Goal: Information Seeking & Learning: Learn about a topic

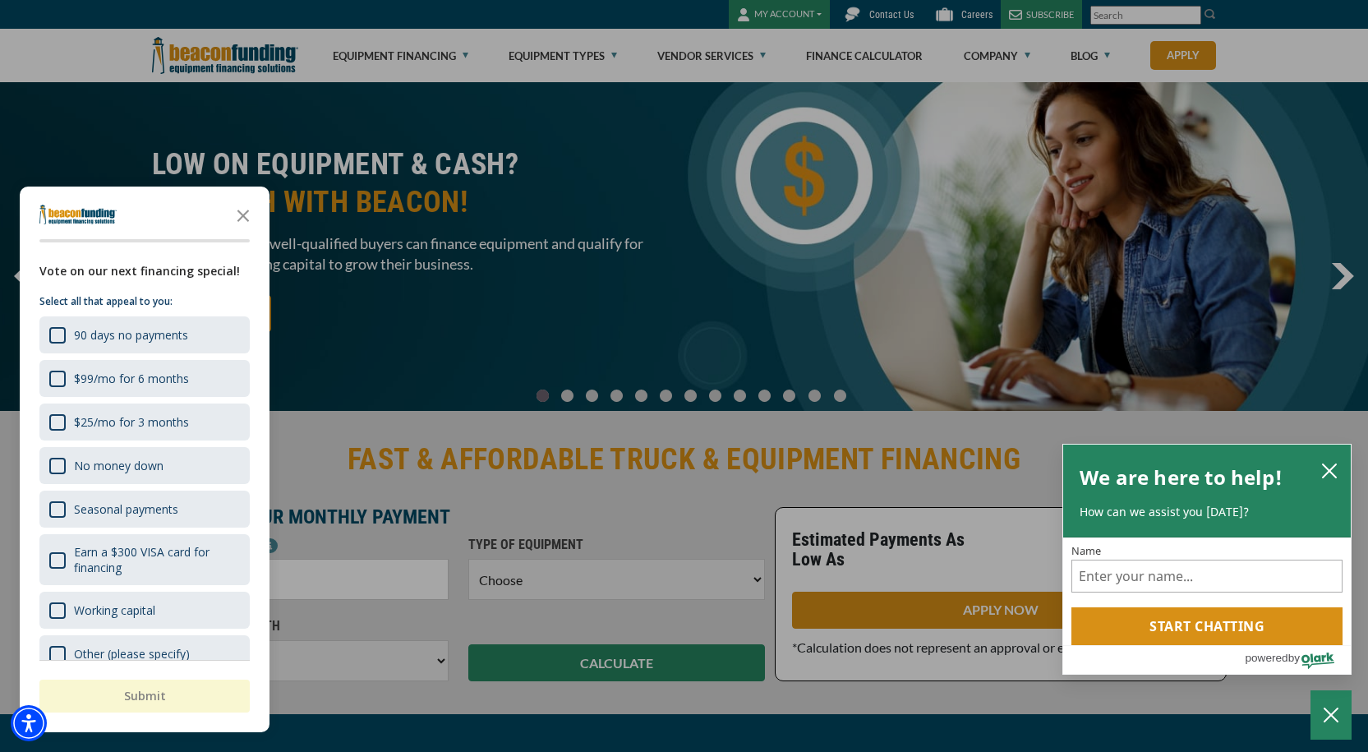
click at [565, 58] on div at bounding box center [684, 376] width 1368 height 752
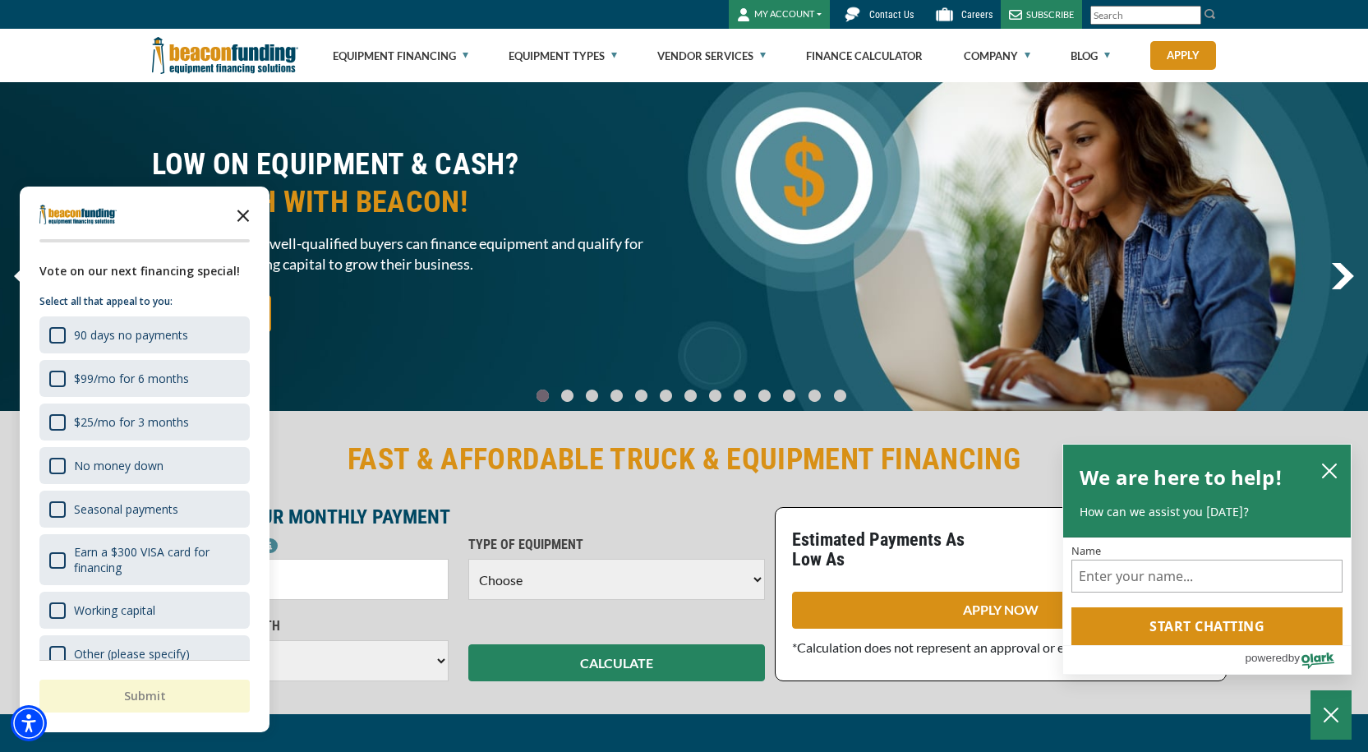
click at [249, 209] on icon "Close the survey" at bounding box center [243, 214] width 33 height 33
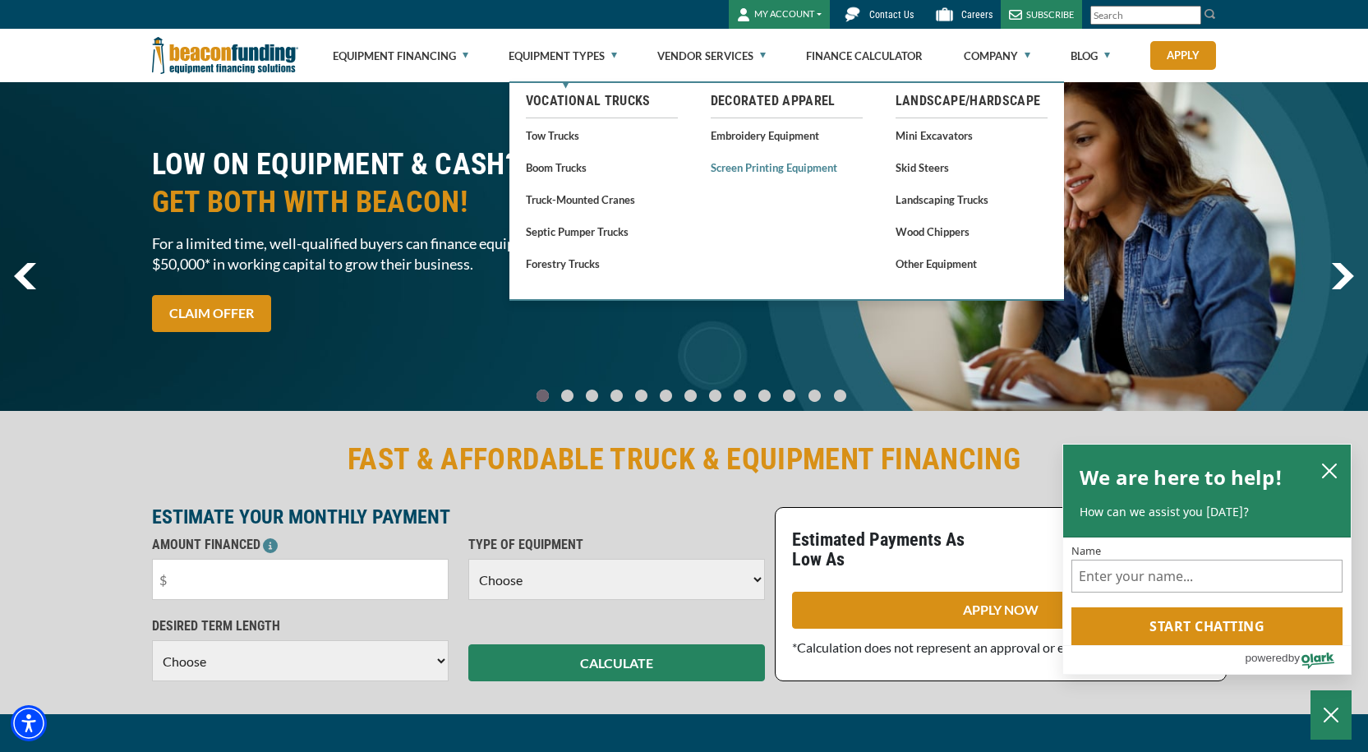
click at [748, 168] on link "Screen Printing Equipment" at bounding box center [787, 167] width 152 height 21
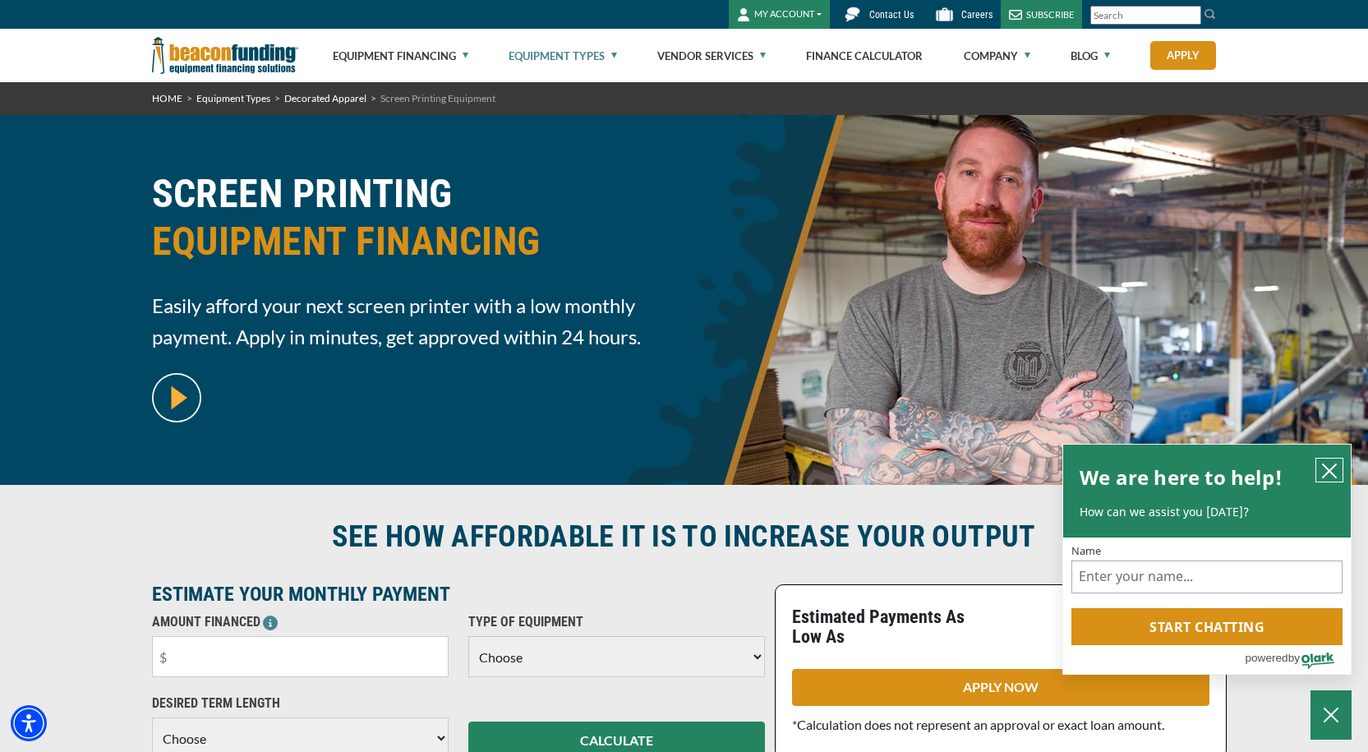
click at [1332, 468] on icon "close chatbox" at bounding box center [1329, 471] width 16 height 16
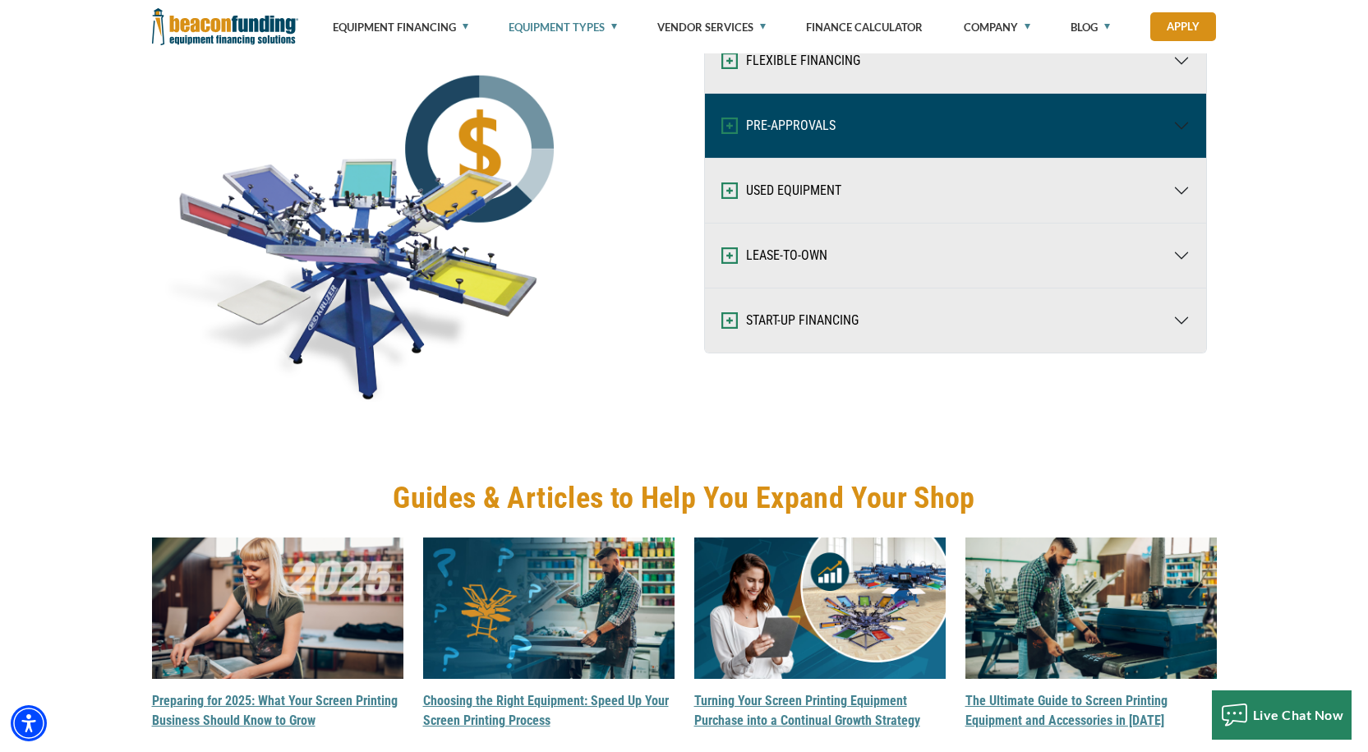
scroll to position [2136, 0]
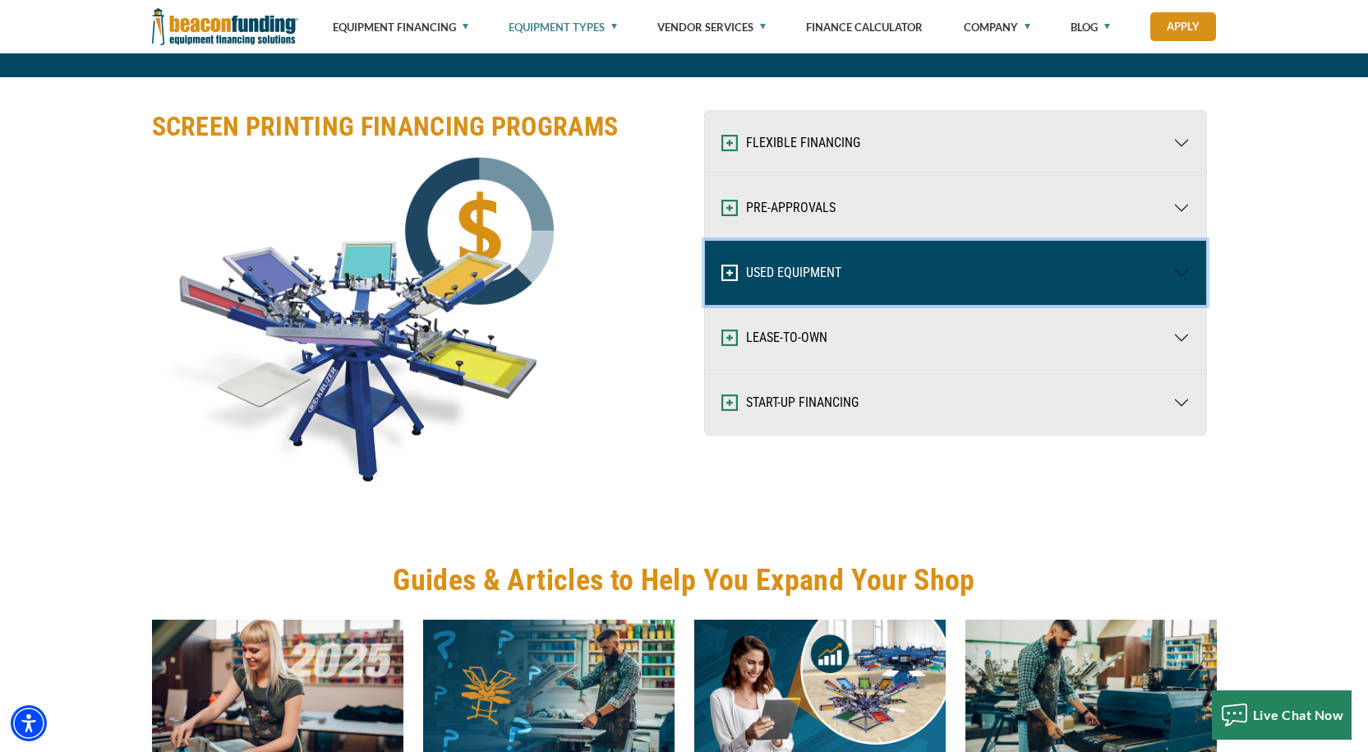
click at [790, 269] on button "USED EQUIPMENT" at bounding box center [955, 273] width 501 height 64
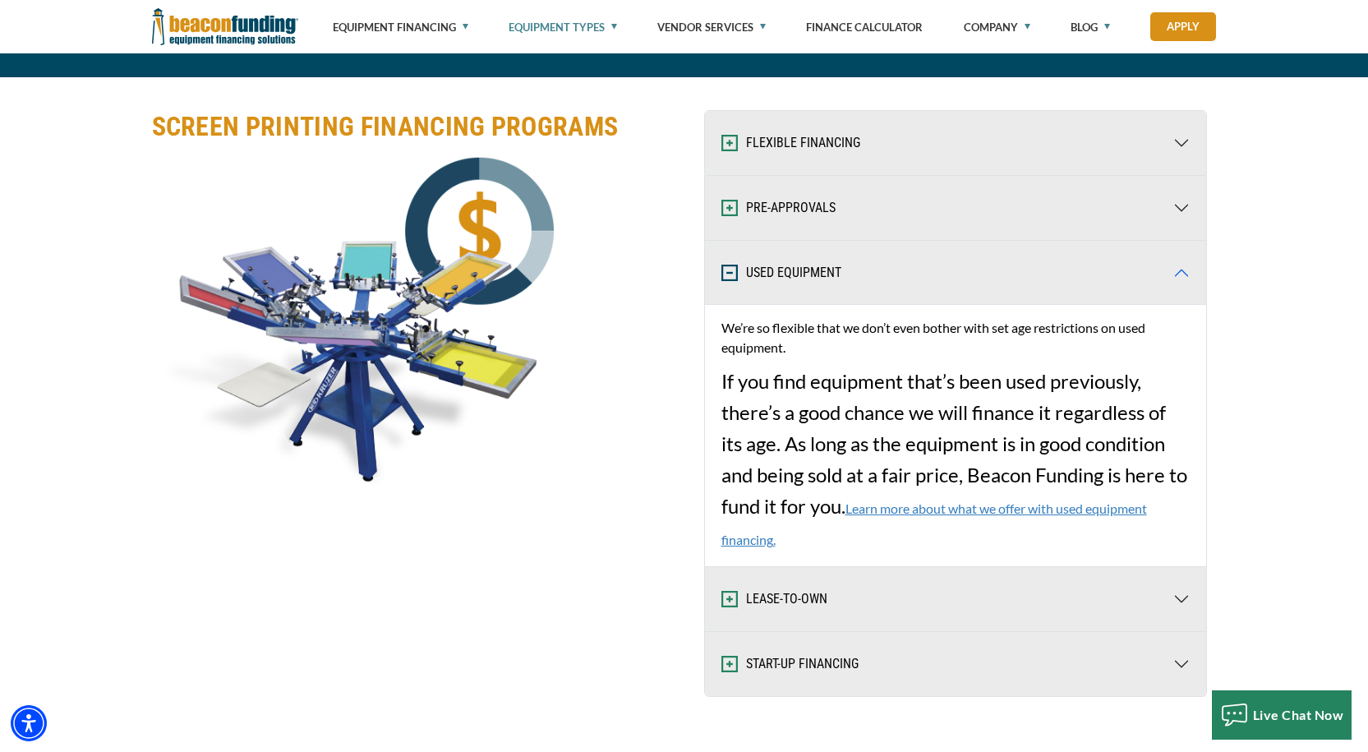
click at [926, 509] on link "Learn more about what we offer with used equipment financing." at bounding box center [934, 523] width 426 height 47
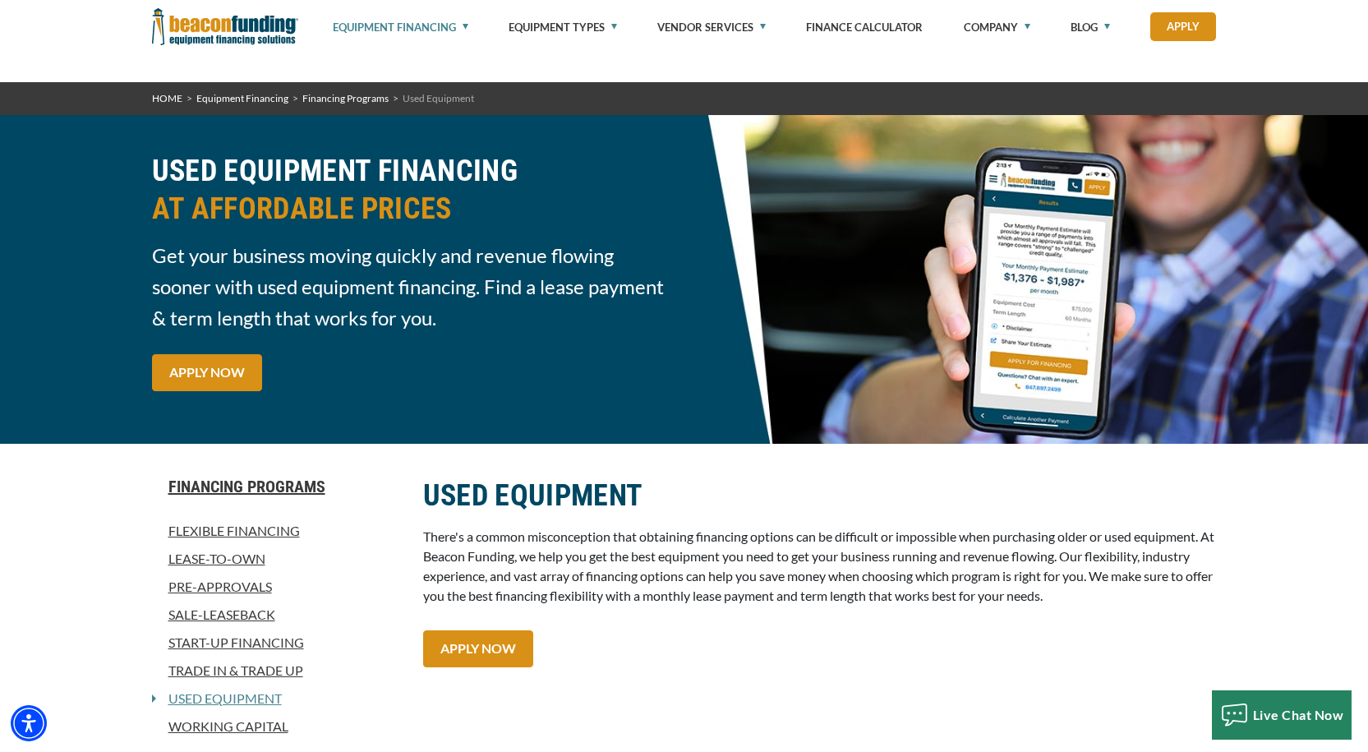
scroll to position [82, 0]
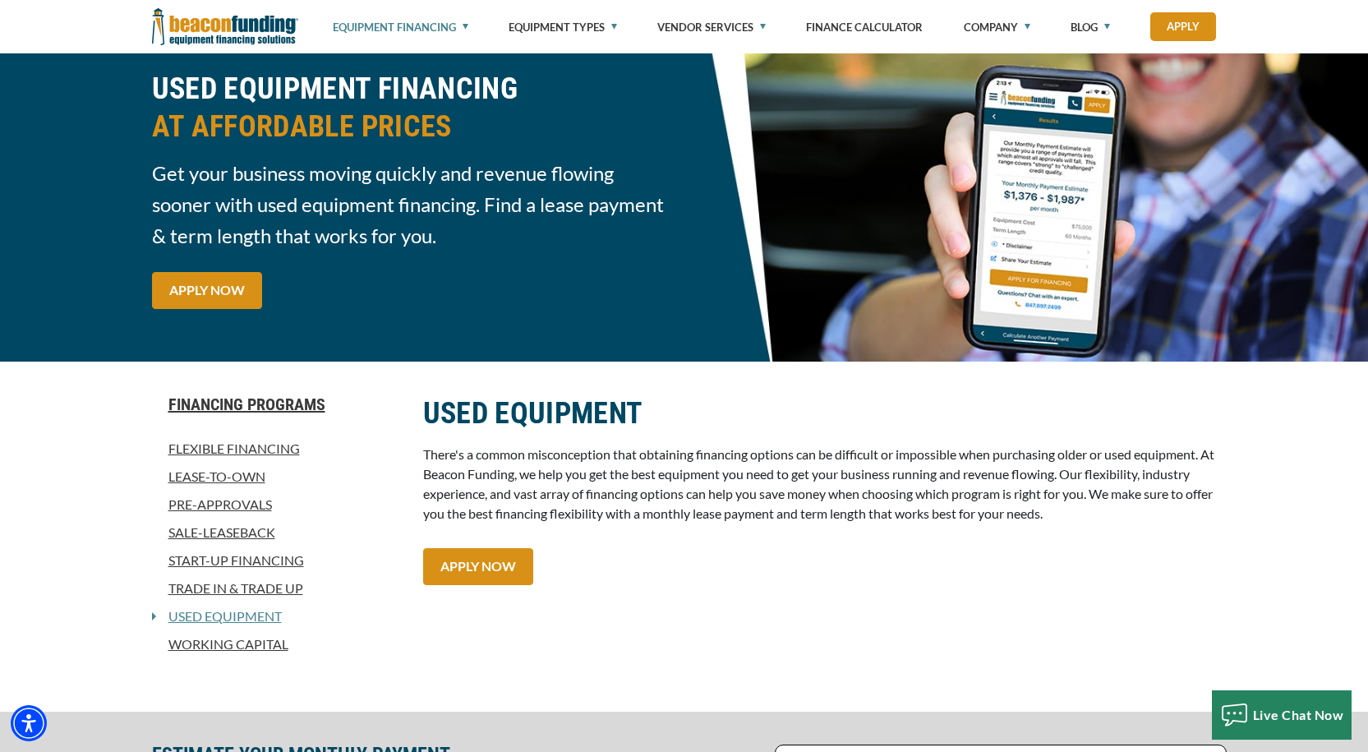
click at [210, 588] on link "Trade In & Trade Up" at bounding box center [277, 588] width 251 height 20
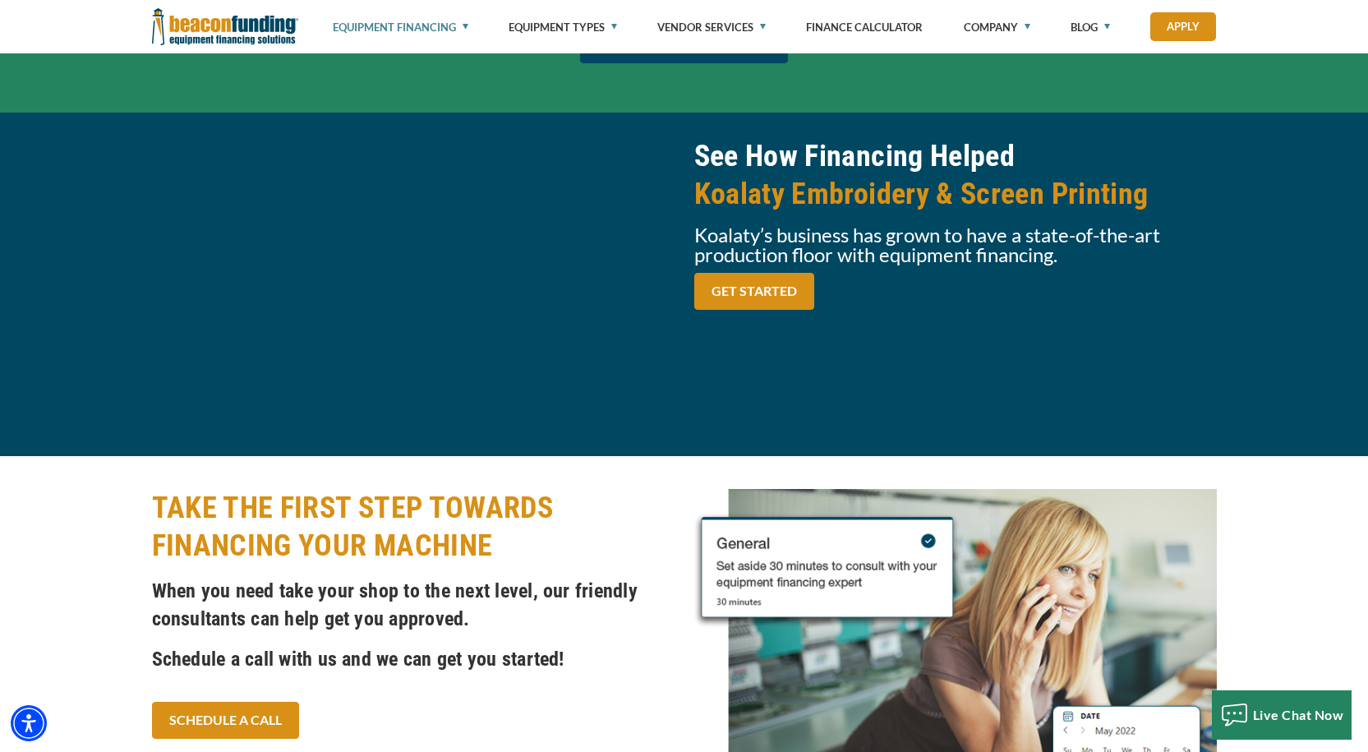
scroll to position [1920, 0]
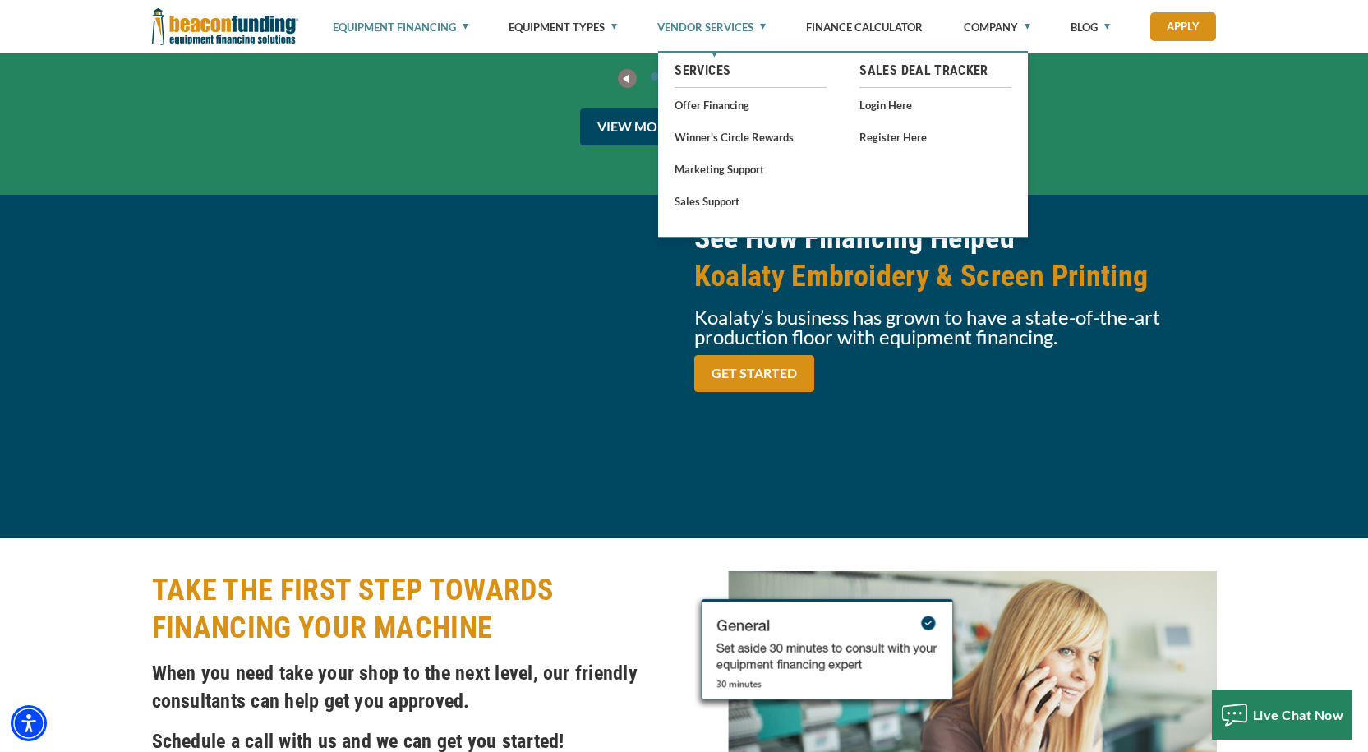
click at [709, 30] on link "Vendor Services" at bounding box center [711, 27] width 108 height 54
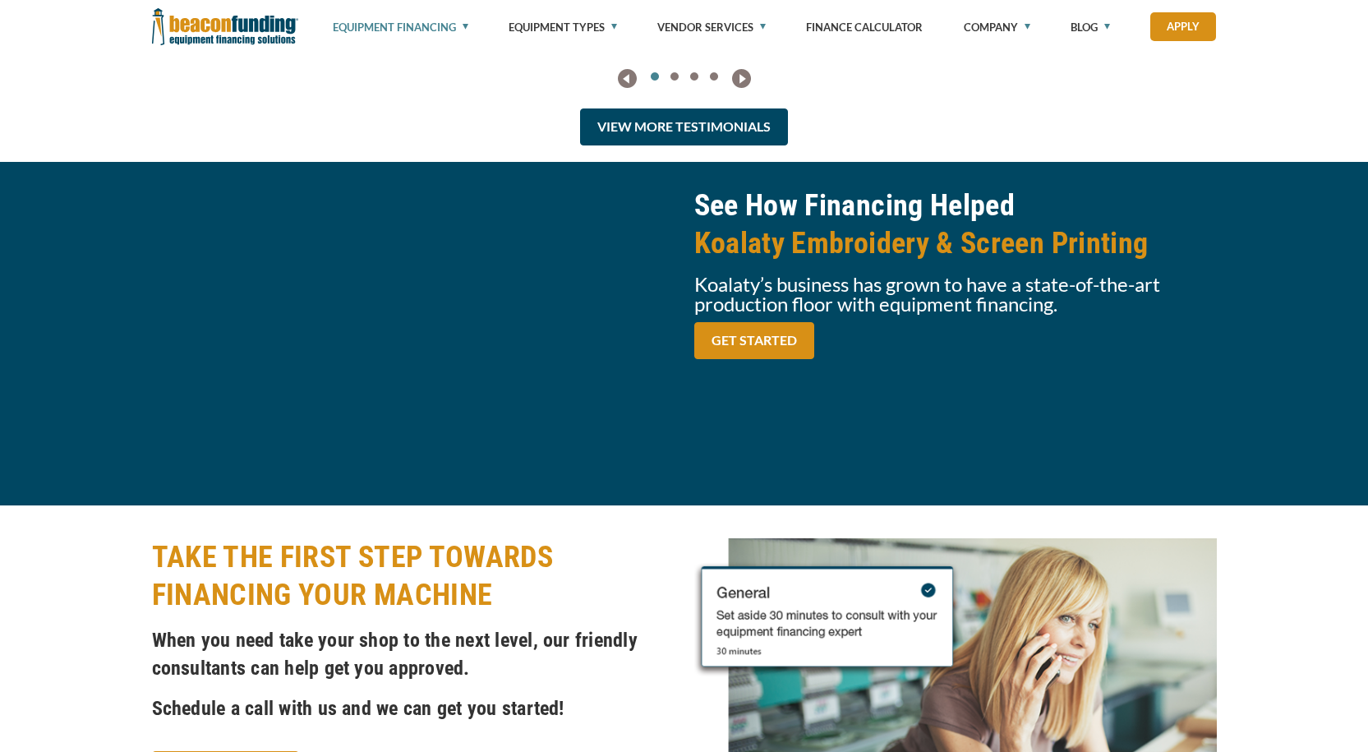
scroll to position [1920, 0]
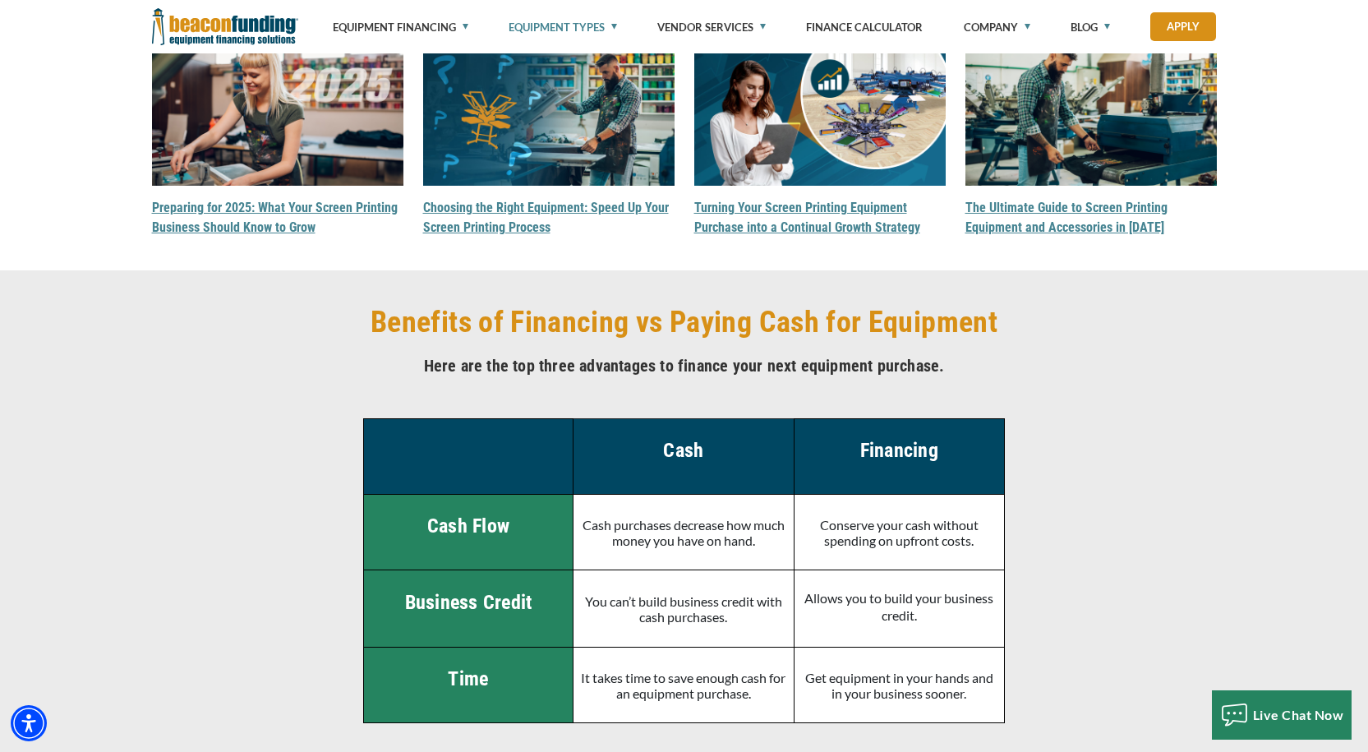
scroll to position [2793, 0]
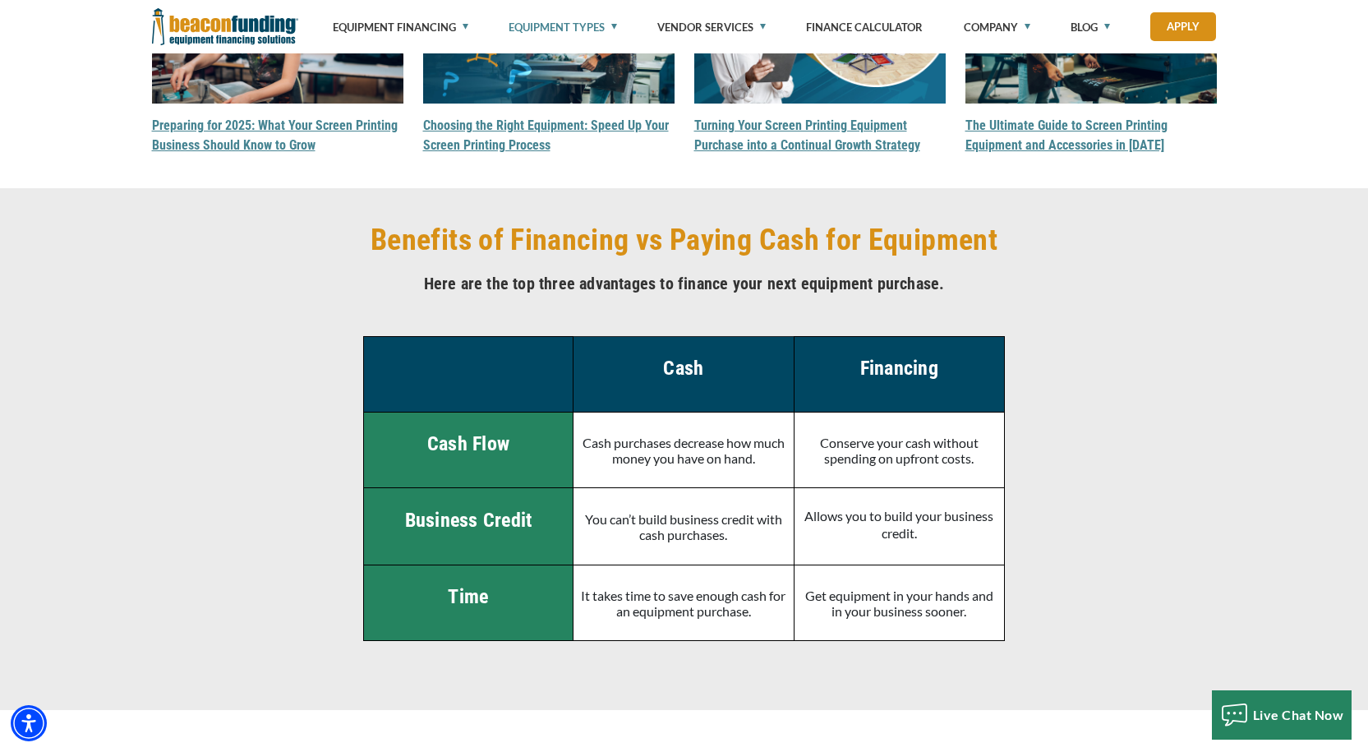
click at [458, 134] on div "Choosing the Right Equipment: Speed Up Your Screen Printing Process" at bounding box center [548, 58] width 271 height 193
click at [463, 127] on link "Choosing the Right Equipment: Speed Up Your Screen Printing Process" at bounding box center [546, 134] width 246 height 35
